Goal: Complete application form

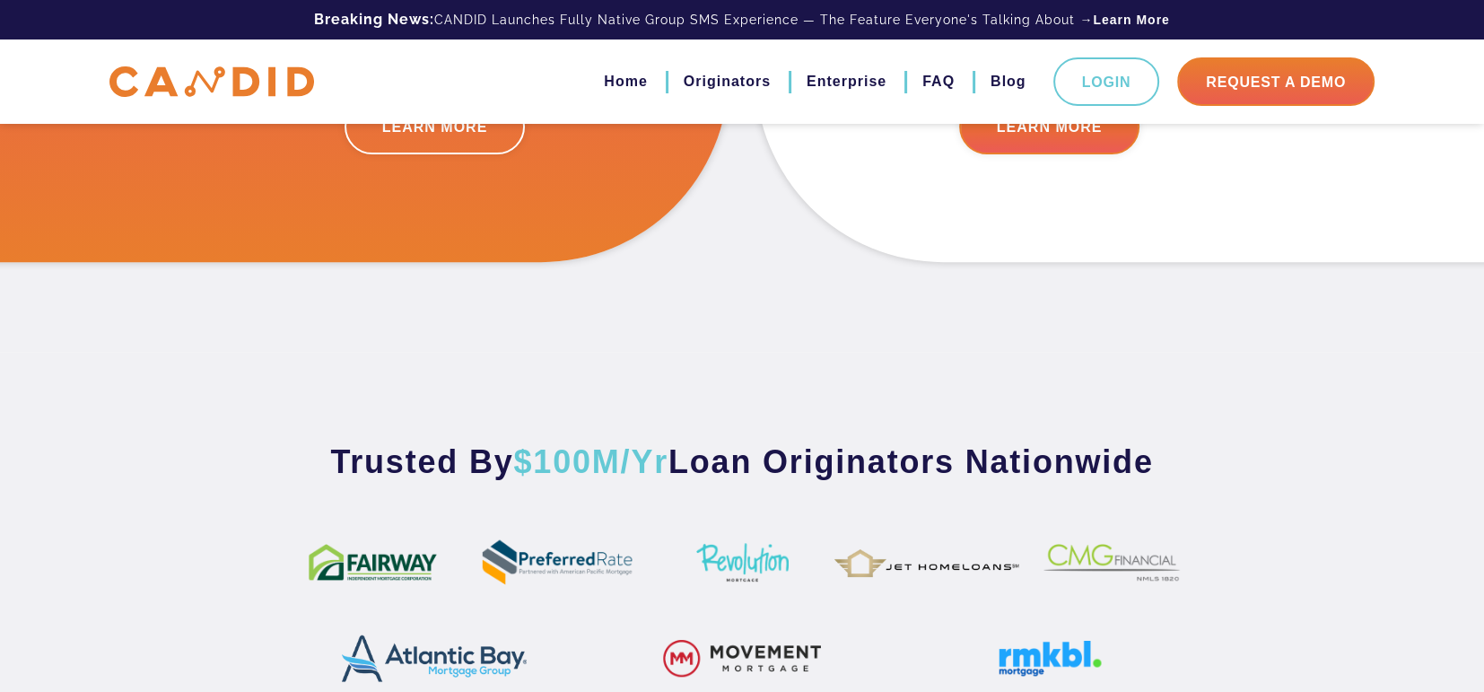
scroll to position [718, 0]
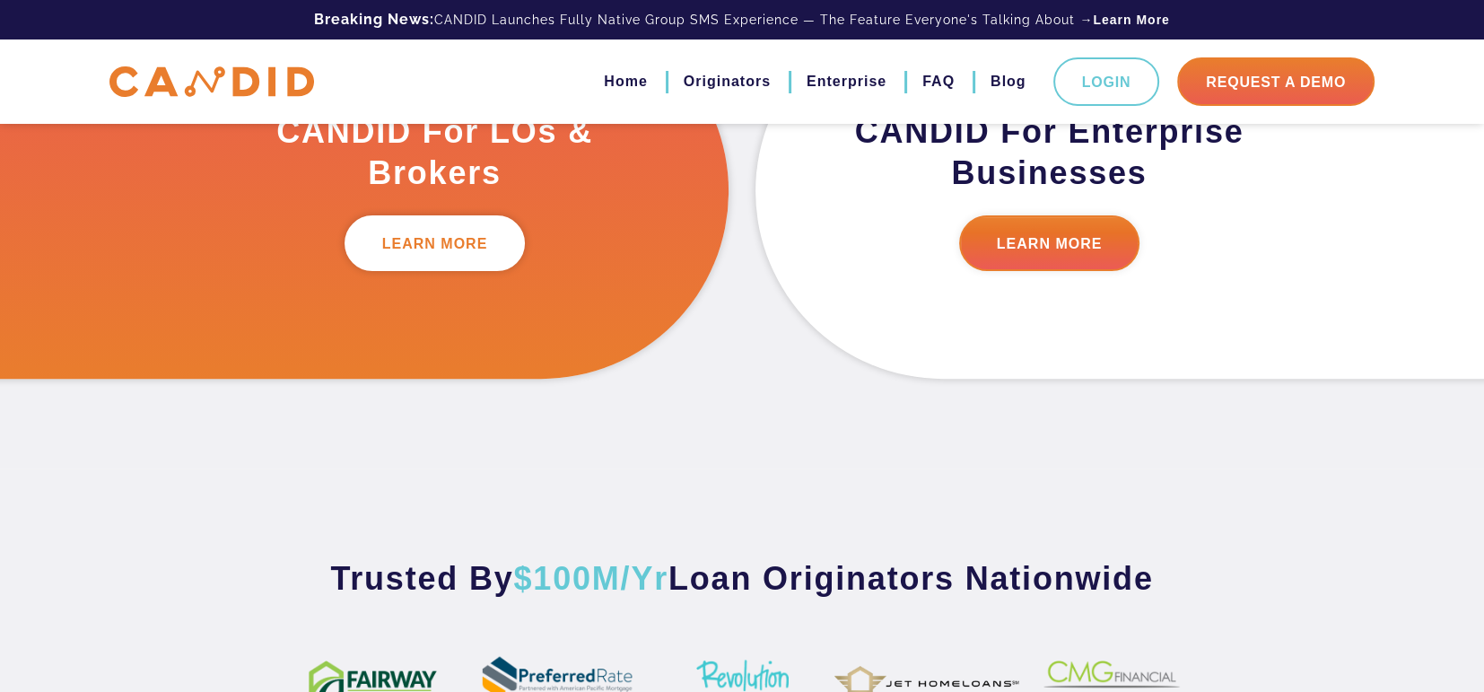
click at [431, 245] on link "LEARN MORE" at bounding box center [435, 243] width 181 height 56
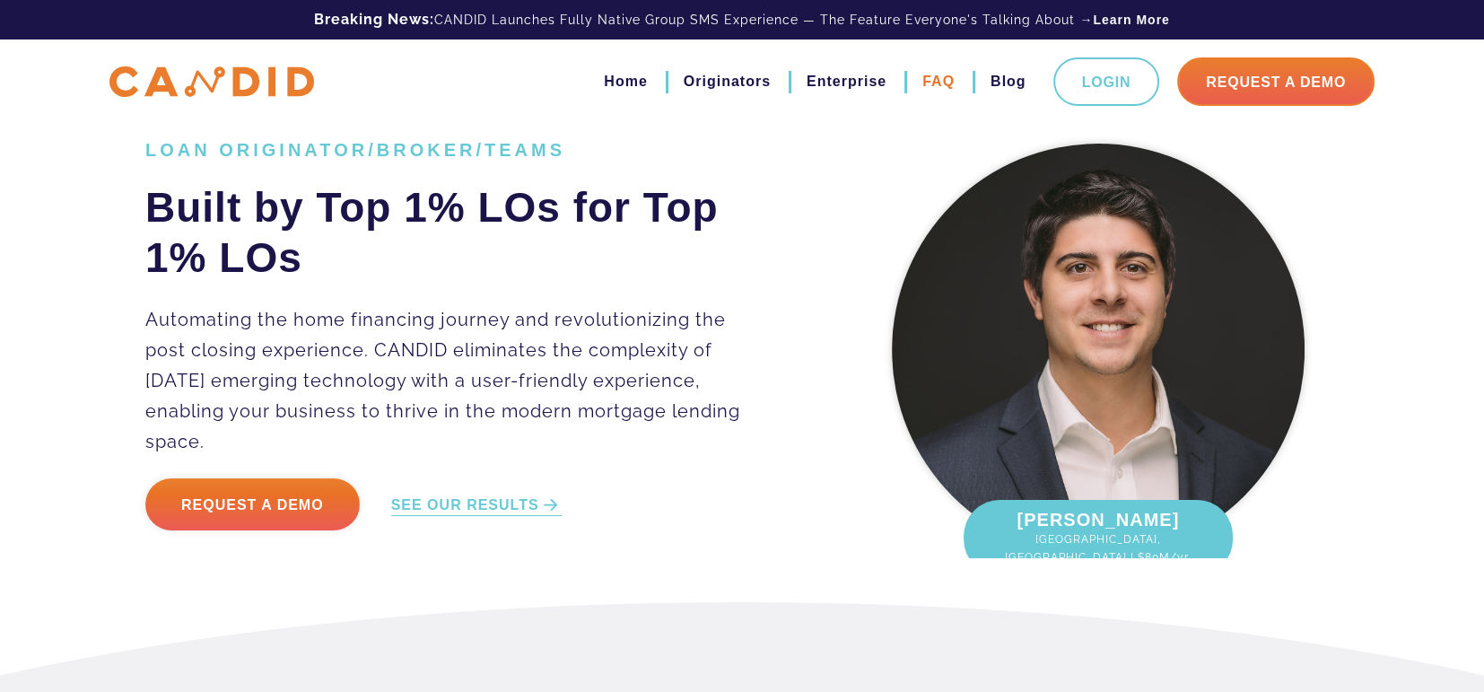
click at [948, 78] on link "FAQ" at bounding box center [938, 81] width 32 height 31
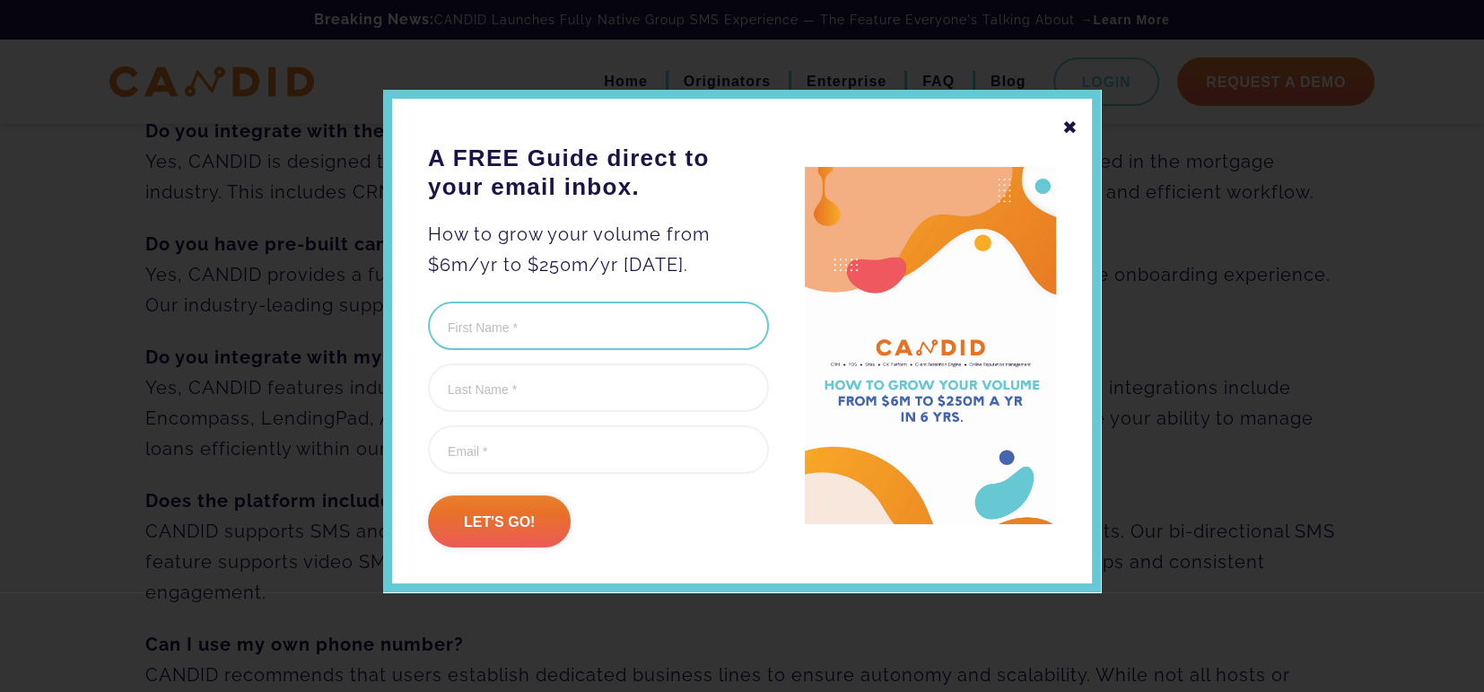
scroll to position [358, 0]
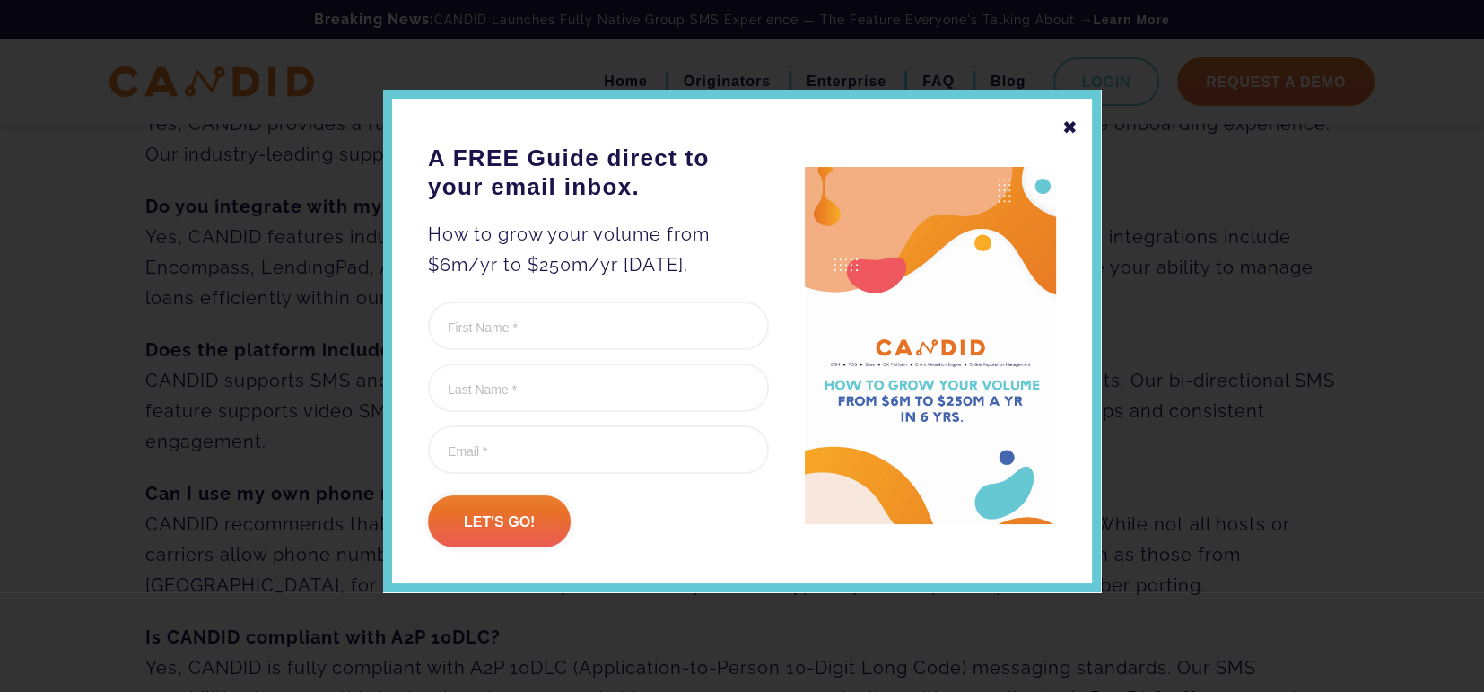
click at [1068, 124] on div "✖" at bounding box center [1070, 127] width 16 height 31
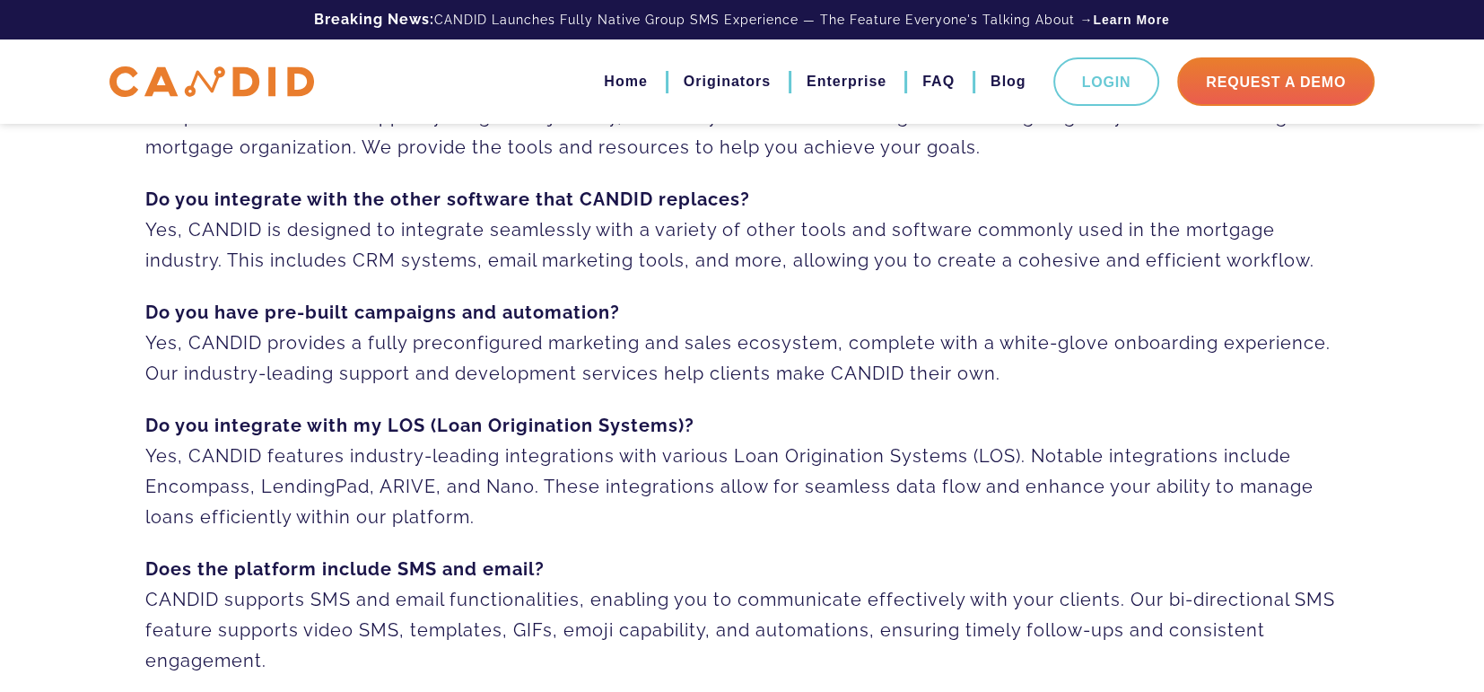
scroll to position [0, 0]
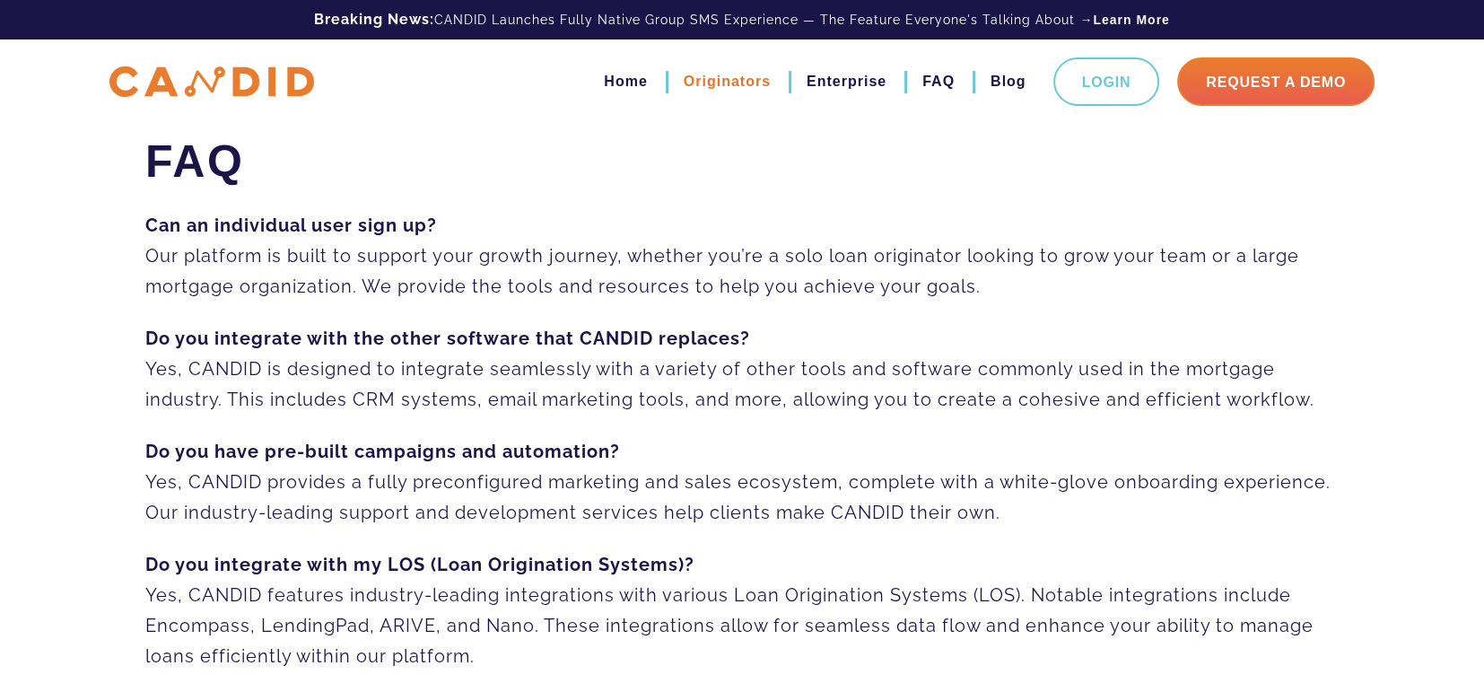
click at [731, 81] on link "Originators" at bounding box center [727, 81] width 87 height 31
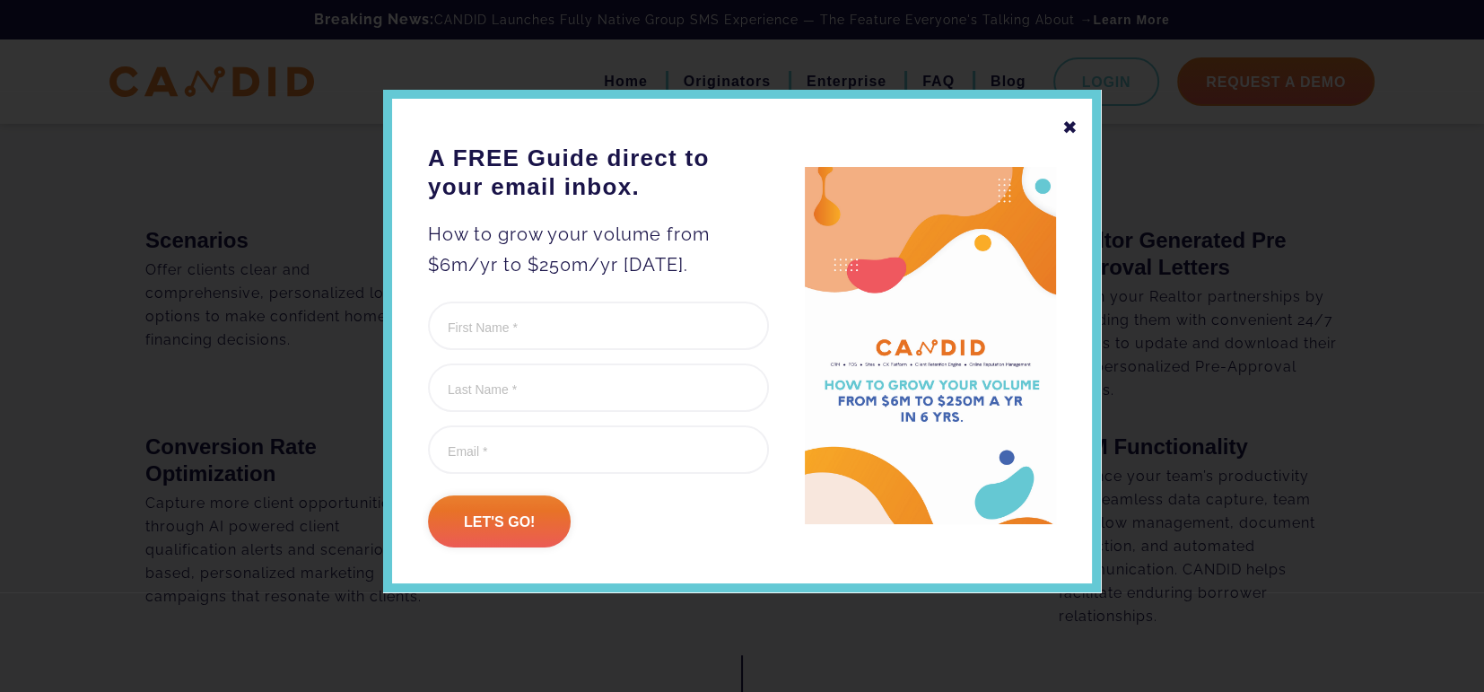
scroll to position [1255, 0]
click at [565, 320] on input "First Name (Required)" at bounding box center [598, 325] width 341 height 48
click at [449, 327] on input "[PERSON_NAME]" at bounding box center [598, 325] width 341 height 48
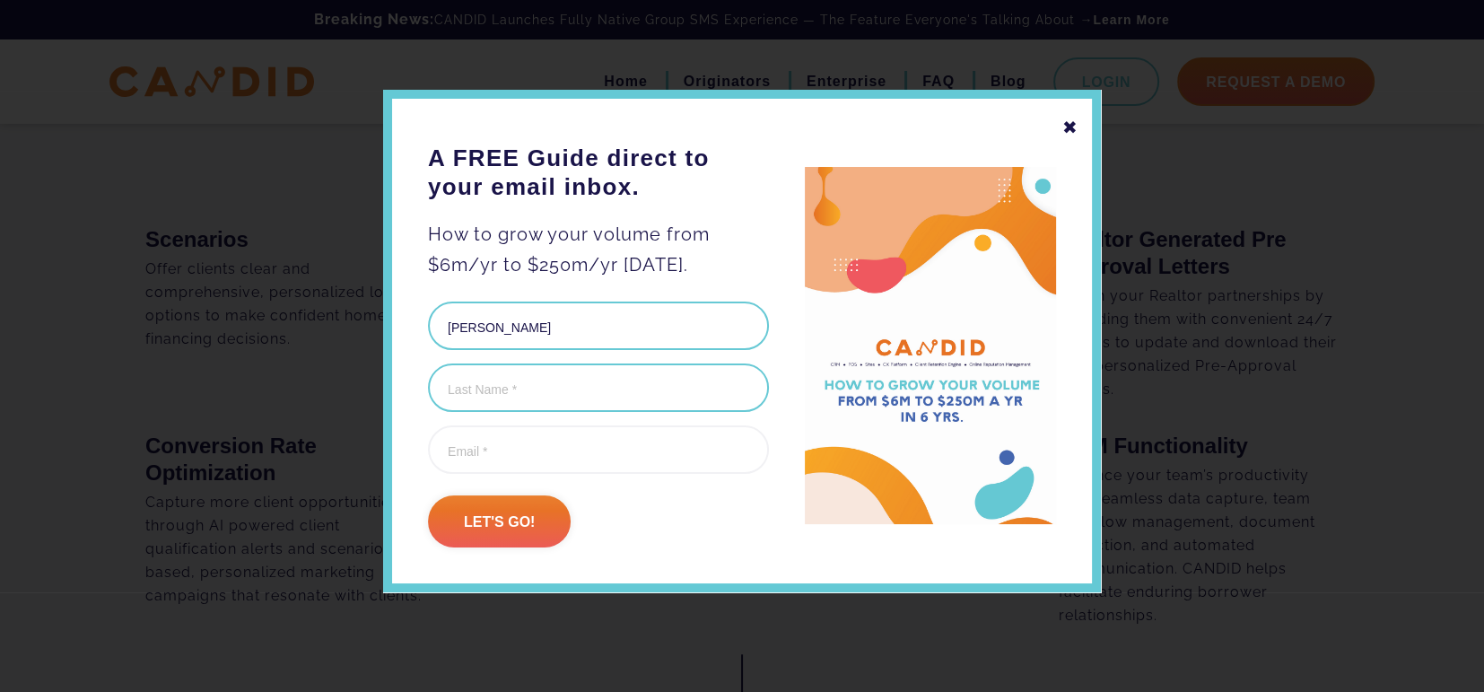
type input "[PERSON_NAME]"
click at [490, 384] on input "Last Name (Required)" at bounding box center [598, 387] width 341 height 48
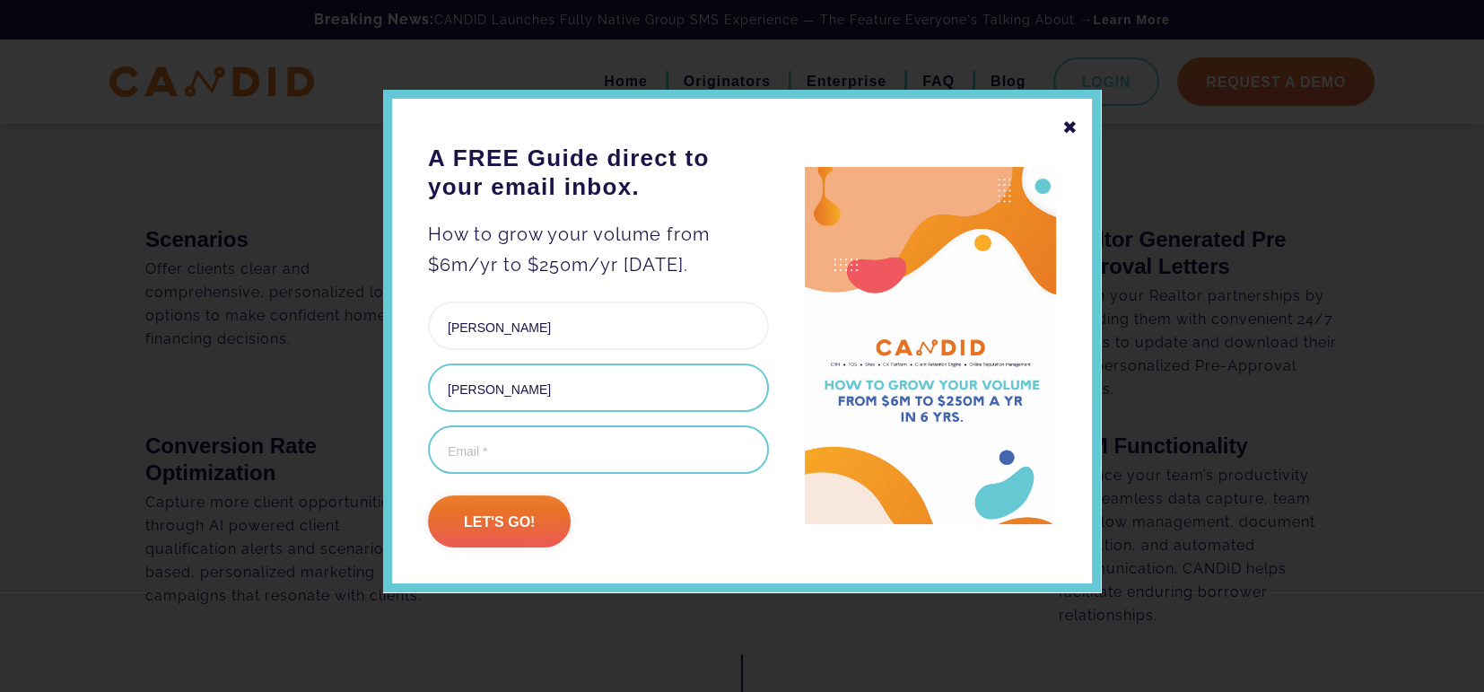
type input "[PERSON_NAME]"
click at [512, 450] on input "Email (Required)" at bounding box center [598, 449] width 341 height 48
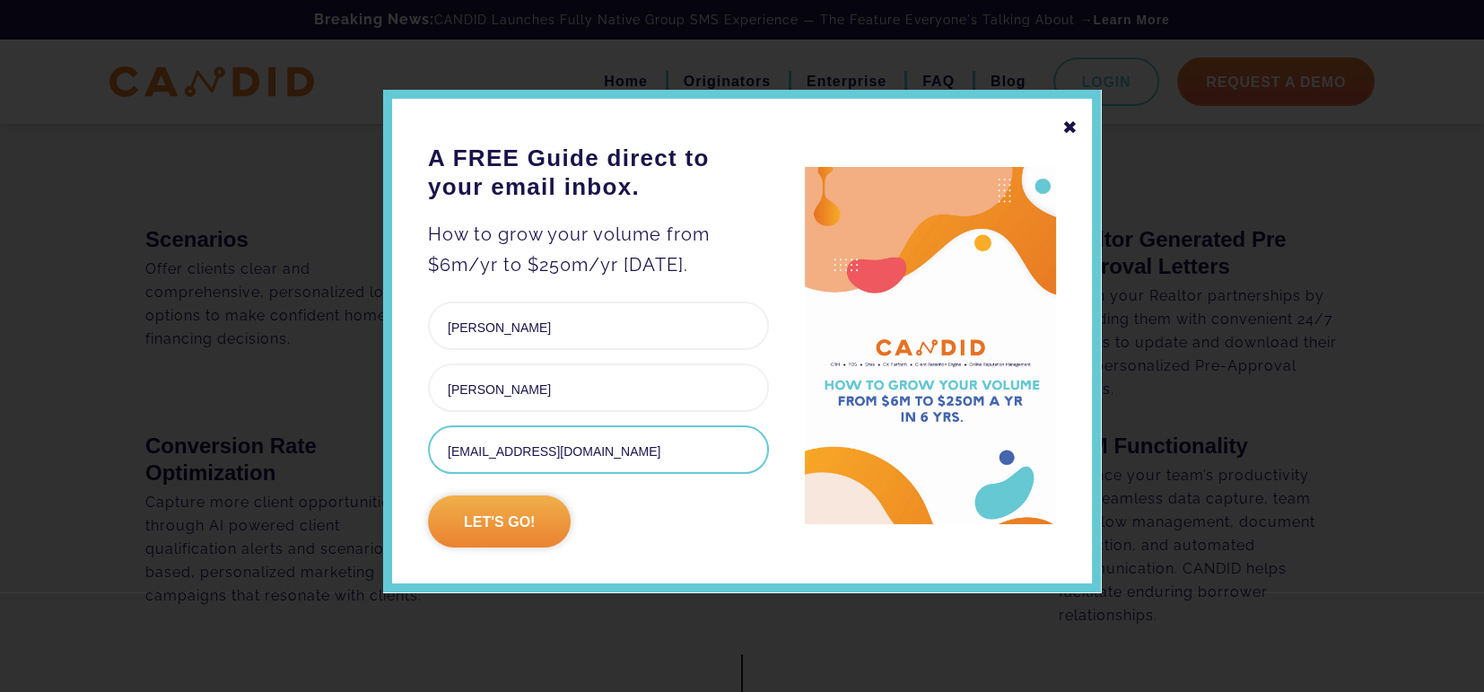
type input "[EMAIL_ADDRESS][DOMAIN_NAME]"
click at [491, 516] on input "Let's go!" at bounding box center [499, 521] width 143 height 52
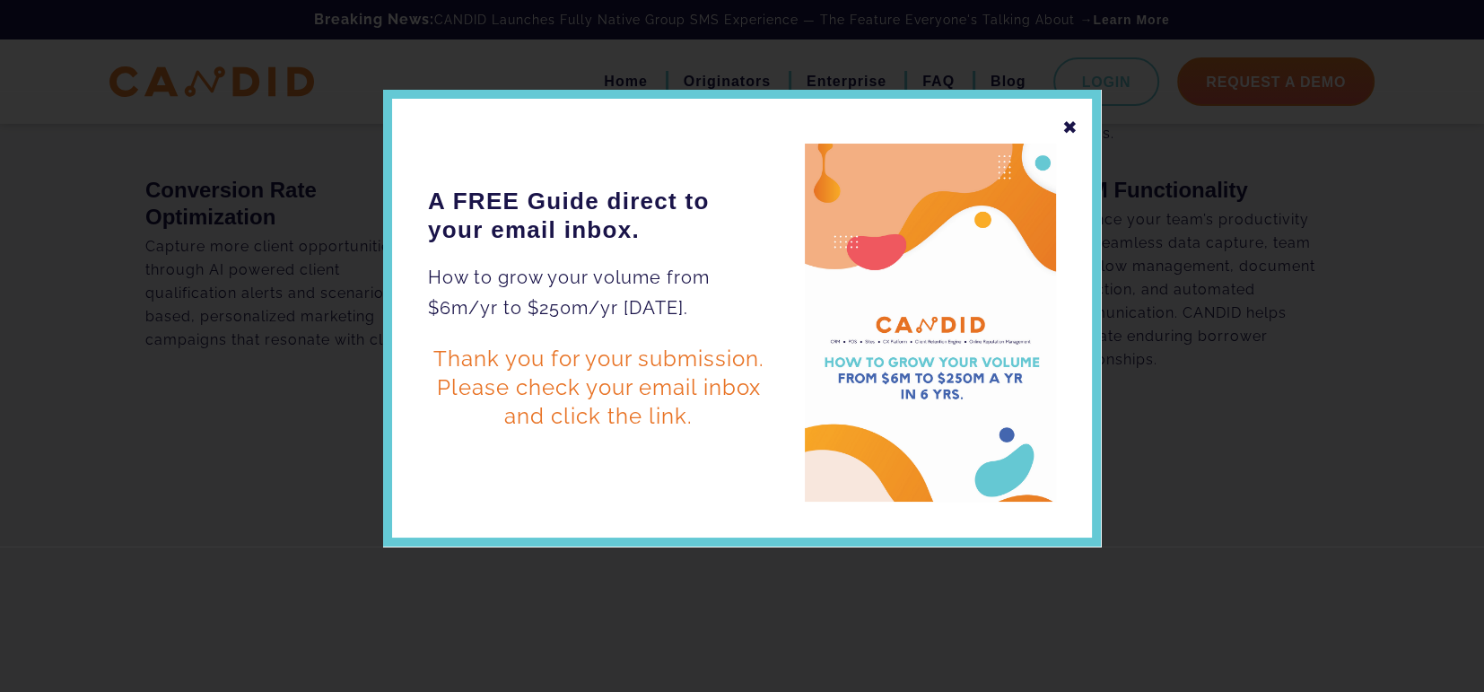
scroll to position [0, 0]
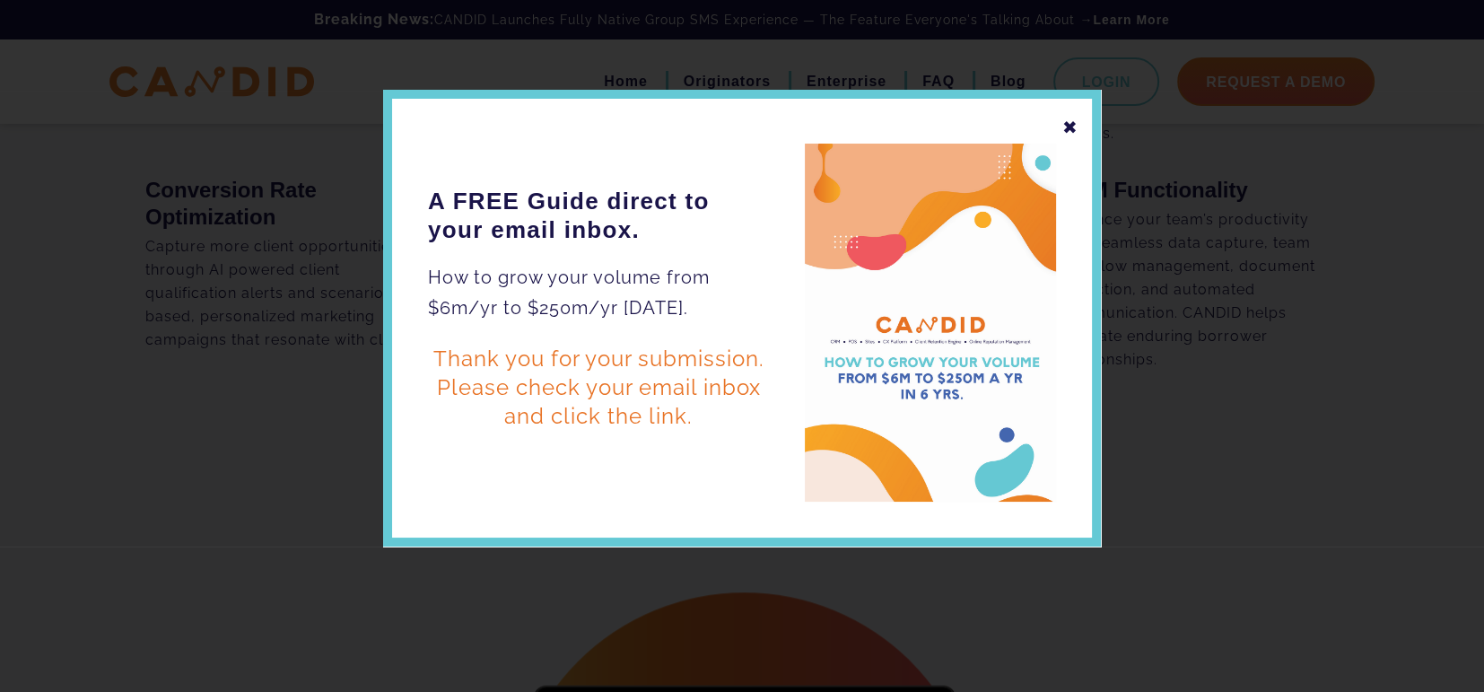
click at [1071, 126] on div "✖" at bounding box center [1070, 127] width 16 height 31
